Goal: Information Seeking & Learning: Learn about a topic

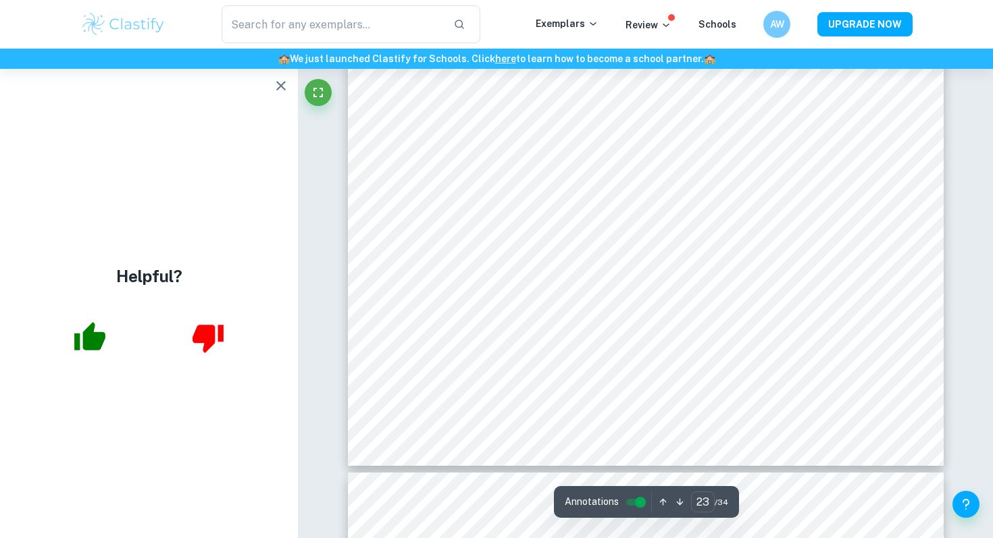
scroll to position [17970, 0]
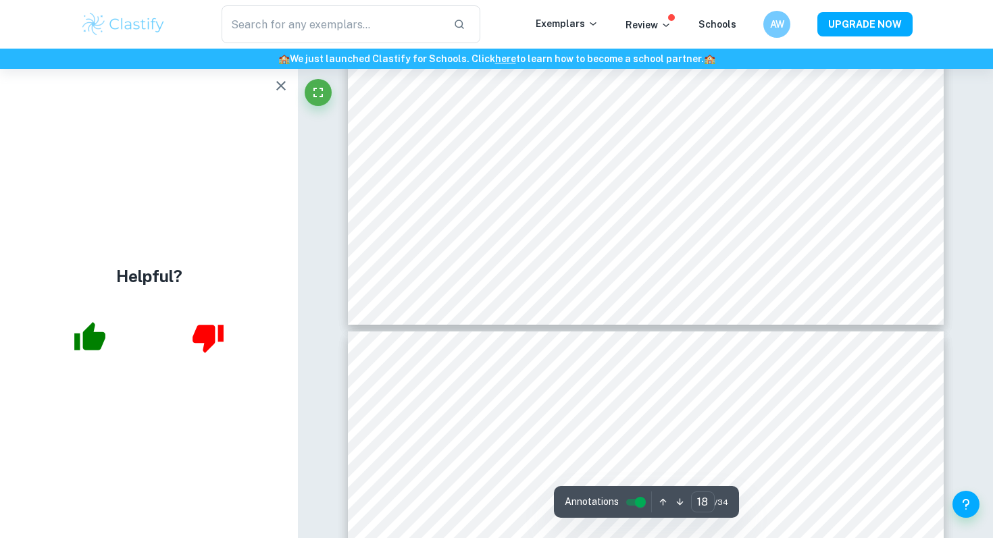
type input "19"
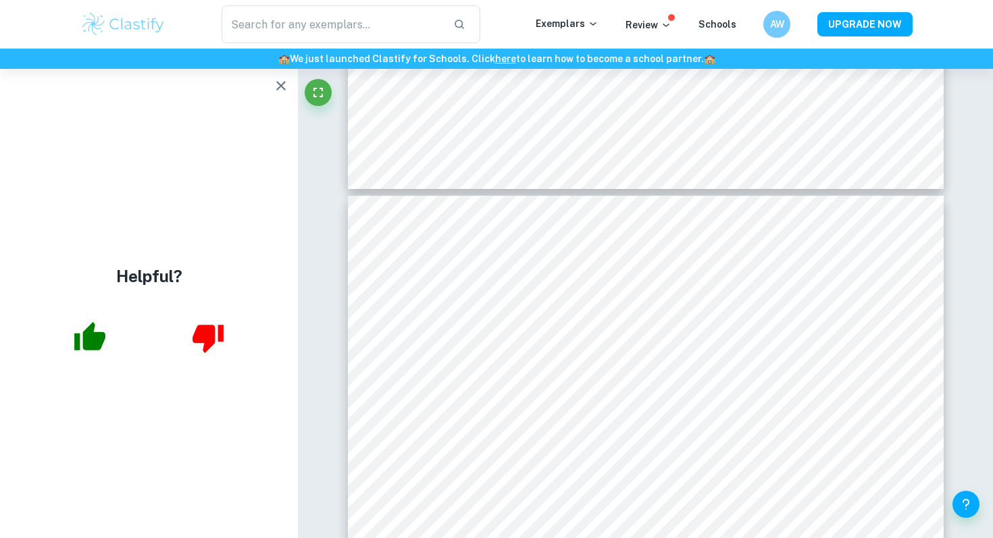
scroll to position [14262, 0]
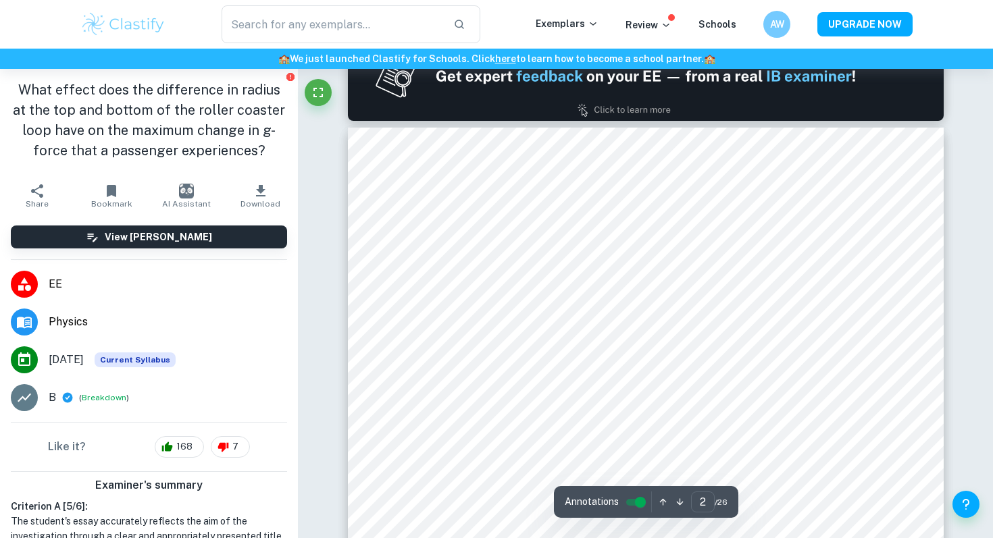
scroll to position [909, 0]
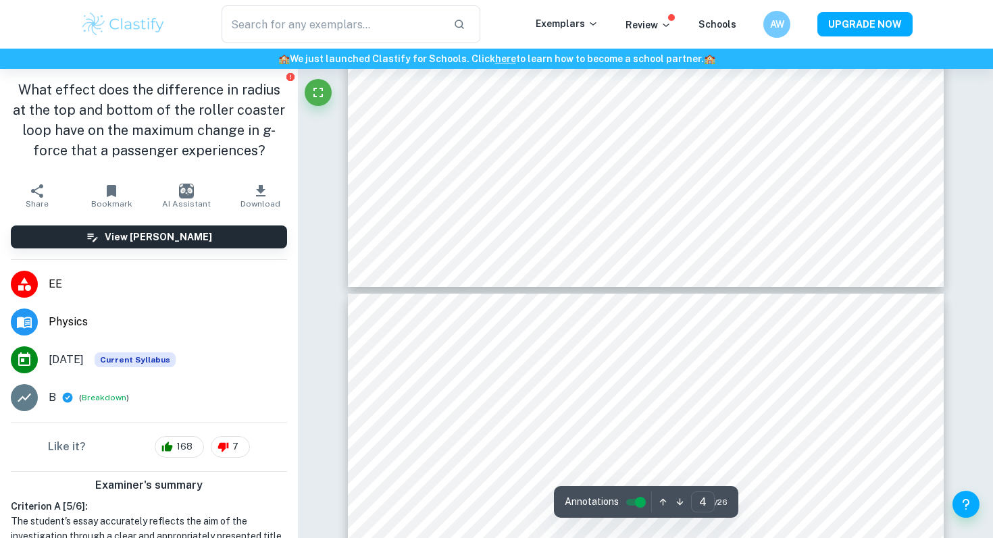
type input "5"
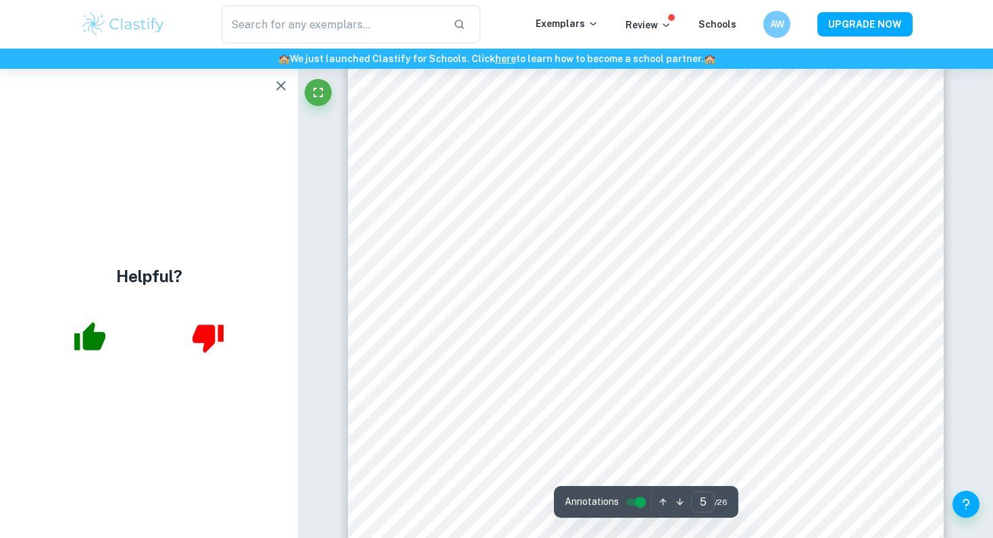
scroll to position [3327, 0]
